Goal: Task Accomplishment & Management: Complete application form

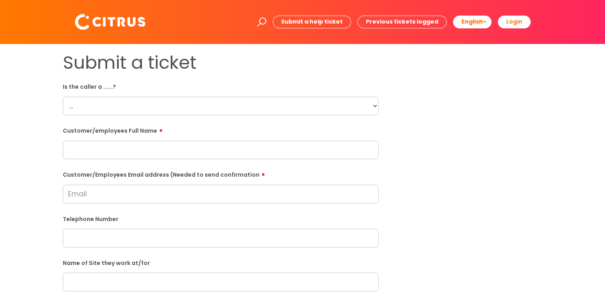
click at [115, 113] on select "... Citrus Customer Citrus Employee Contractor Supplier" at bounding box center [221, 106] width 316 height 18
select select "Citrus Employee"
click at [63, 97] on select "... Citrus Customer Citrus Employee Contractor Supplier" at bounding box center [221, 106] width 316 height 18
drag, startPoint x: 162, startPoint y: 188, endPoint x: 155, endPoint y: 205, distance: 18.0
click at [162, 188] on input "Customer/Employees Email address (Needed to send confirmation" at bounding box center [221, 194] width 316 height 18
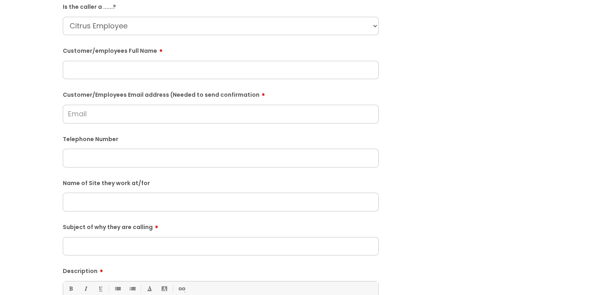
scroll to position [200, 0]
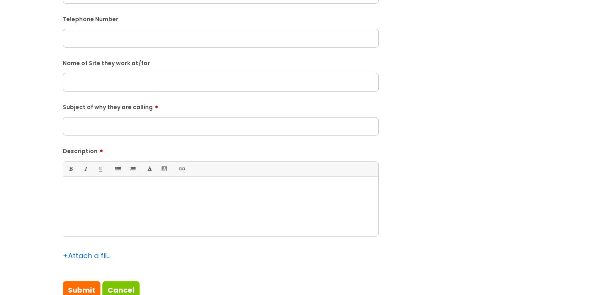
click at [129, 193] on p at bounding box center [220, 190] width 303 height 7
click at [142, 121] on input "Subject of why they are calling" at bounding box center [221, 126] width 316 height 18
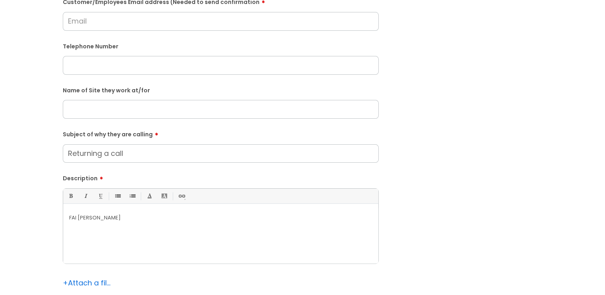
scroll to position [160, 0]
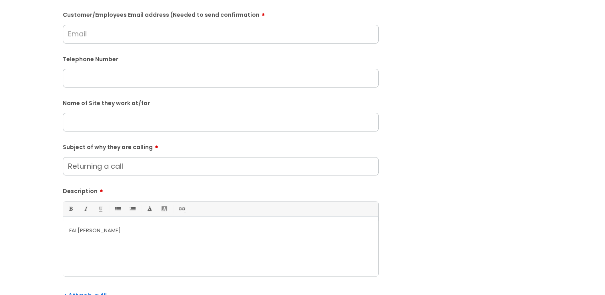
type input "Returning a call"
click at [131, 111] on div "Name of Site they work at/for" at bounding box center [221, 113] width 316 height 35
click at [112, 121] on input "text" at bounding box center [221, 122] width 316 height 18
paste input "The Chapel"
type input "The Chapel"
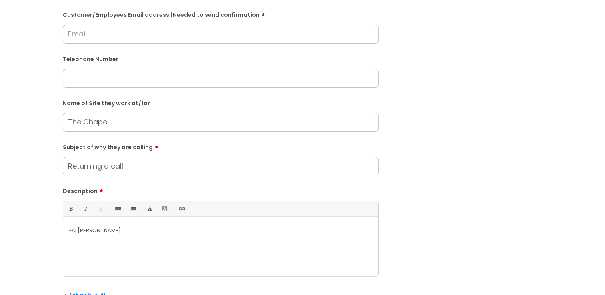
click at [137, 162] on input "Returning a call" at bounding box center [221, 166] width 316 height 18
click at [75, 232] on p "FAI Amy" at bounding box center [220, 230] width 303 height 7
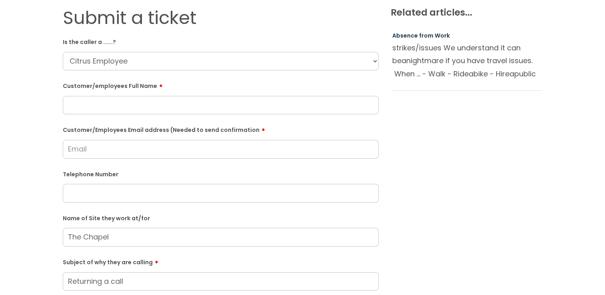
scroll to position [0, 0]
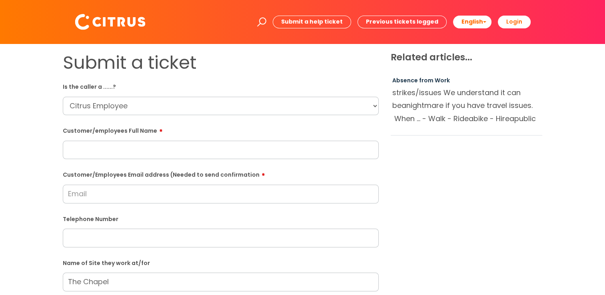
click at [126, 145] on input "text" at bounding box center [221, 150] width 316 height 18
paste input "Michael Wood"
type input "Michael Wood"
click at [104, 239] on input "text" at bounding box center [221, 238] width 316 height 18
paste input "07827311886"
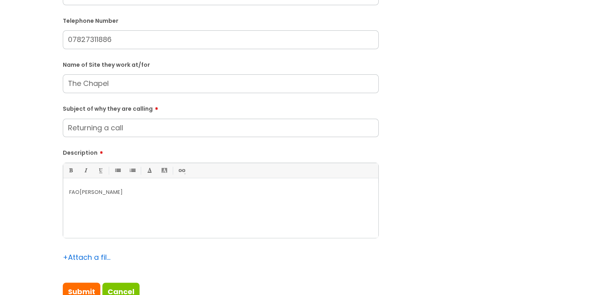
scroll to position [200, 0]
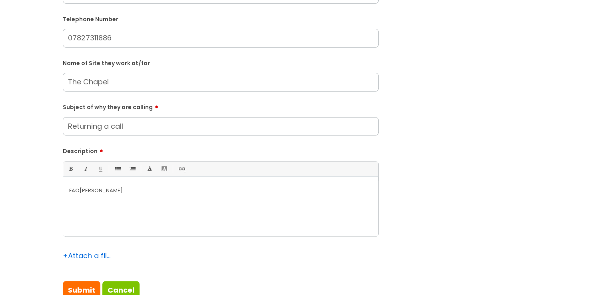
type input "07827311886"
click at [121, 181] on div "FAO Amy" at bounding box center [220, 208] width 315 height 55
click at [93, 207] on p "He sai" at bounding box center [220, 204] width 303 height 7
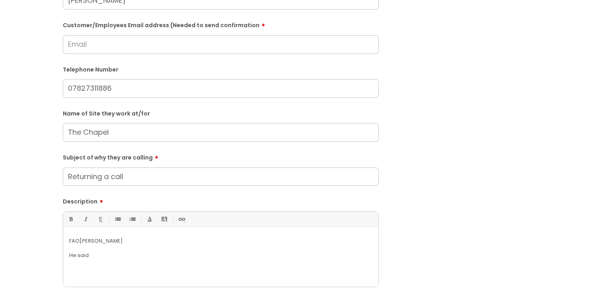
scroll to position [0, 0]
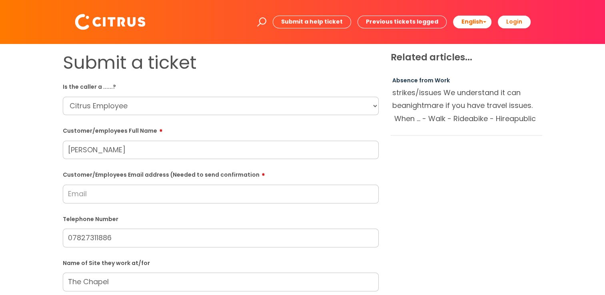
click at [87, 189] on input "Customer/Employees Email address (Needed to send confirmation" at bounding box center [221, 194] width 316 height 18
drag, startPoint x: 262, startPoint y: 171, endPoint x: 110, endPoint y: 178, distance: 152.0
click at [110, 178] on label "Customer/Employees Email address (Needed to send confirmation" at bounding box center [221, 174] width 316 height 10
drag, startPoint x: 110, startPoint y: 178, endPoint x: 89, endPoint y: 190, distance: 24.5
click at [44, 173] on div "Submit a ticket Is the caller a ......? ... Citrus Customer Citrus Employee Con…" at bounding box center [302, 282] width 589 height 460
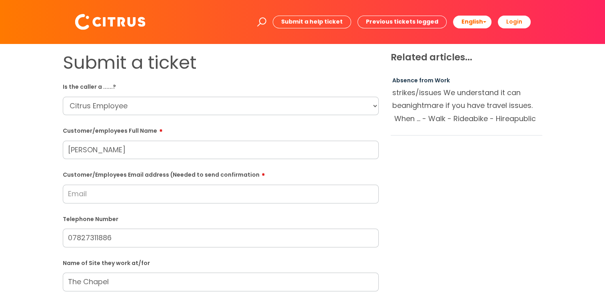
click at [109, 200] on input "Customer/Employees Email address (Needed to send confirmation" at bounding box center [221, 194] width 316 height 18
click at [109, 197] on input "Customer/Employees Email address (Needed to send confirmation" at bounding box center [221, 194] width 316 height 18
click at [115, 178] on label "Customer/Employees Email address (Needed to send confirmation" at bounding box center [221, 174] width 316 height 10
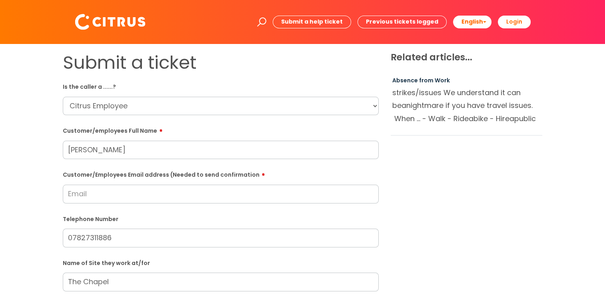
click at [115, 185] on input "Customer/Employees Email address (Needed to send confirmation" at bounding box center [221, 194] width 316 height 18
click at [115, 178] on label "Customer/Employees Email address (Needed to send confirmation" at bounding box center [221, 174] width 316 height 10
click at [115, 185] on input "Customer/Employees Email address (Needed to send confirmation" at bounding box center [221, 194] width 316 height 18
click at [115, 178] on label "Customer/Employees Email address (Needed to send confirmation" at bounding box center [221, 174] width 316 height 10
click at [115, 185] on input "Customer/Employees Email address (Needed to send confirmation" at bounding box center [221, 194] width 316 height 18
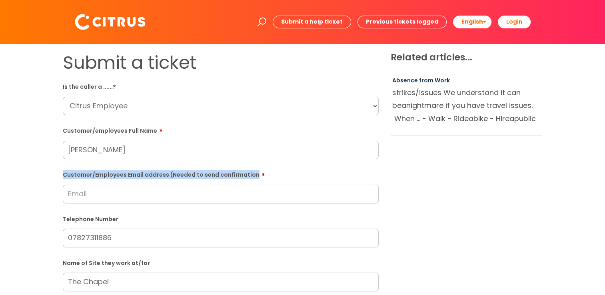
click at [115, 178] on label "Customer/Employees Email address (Needed to send confirmation" at bounding box center [221, 174] width 316 height 10
click at [115, 185] on input "Customer/Employees Email address (Needed to send confirmation" at bounding box center [221, 194] width 316 height 18
drag, startPoint x: 115, startPoint y: 179, endPoint x: 97, endPoint y: 194, distance: 23.8
click at [97, 194] on input "Customer/Employees Email address (Needed to send confirmation" at bounding box center [221, 194] width 316 height 18
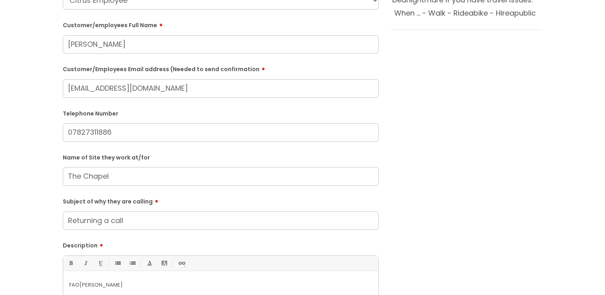
scroll to position [120, 0]
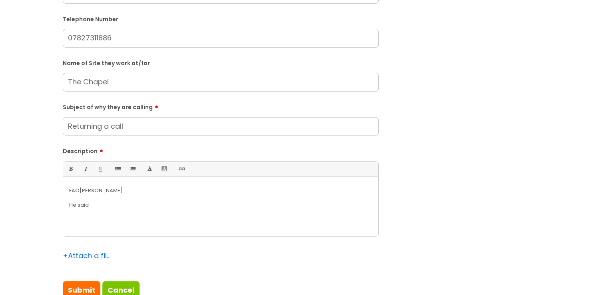
type input "m.a.wood2708@gmail.com"
click at [121, 202] on p "He said" at bounding box center [220, 204] width 303 height 7
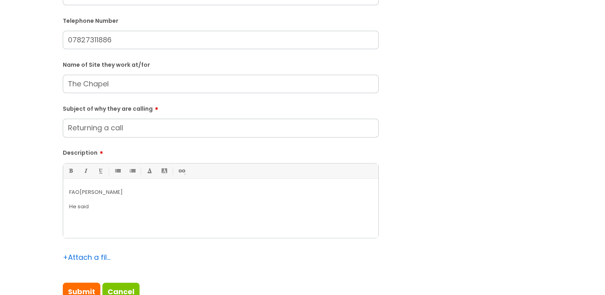
scroll to position [230, 0]
click at [141, 212] on div "FAO Amy He said" at bounding box center [220, 209] width 315 height 55
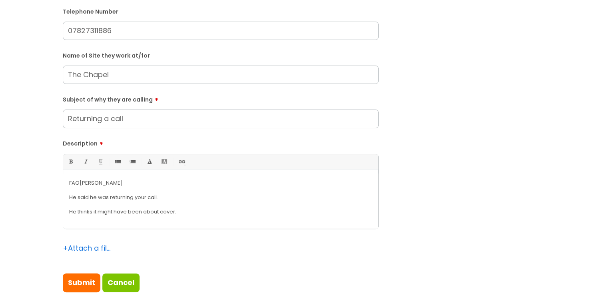
scroll to position [479, 0]
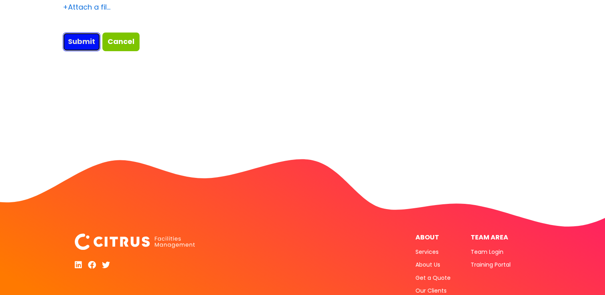
click at [85, 40] on input "Submit" at bounding box center [82, 41] width 38 height 18
type input "Please Wait..."
